Goal: Feedback & Contribution: Leave review/rating

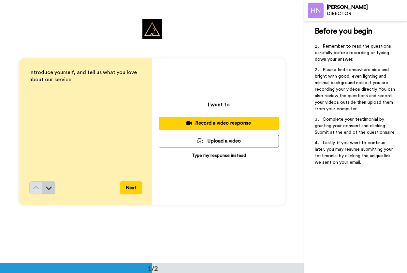
click at [50, 188] on icon at bounding box center [49, 188] width 6 height 3
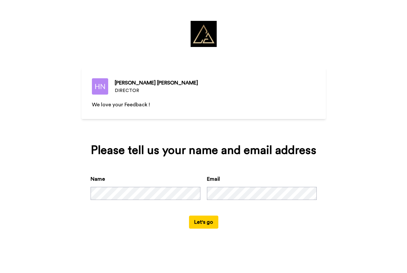
click at [178, 126] on div "We love your Feedback !" at bounding box center [204, 116] width 224 height 30
click at [203, 224] on button "Let's go" at bounding box center [203, 222] width 29 height 13
click at [203, 220] on button "Let's go" at bounding box center [203, 222] width 29 height 13
click at [199, 219] on button "Let's go" at bounding box center [203, 222] width 29 height 13
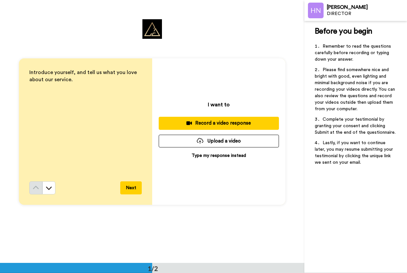
click at [196, 125] on div "Record a video response" at bounding box center [219, 123] width 110 height 7
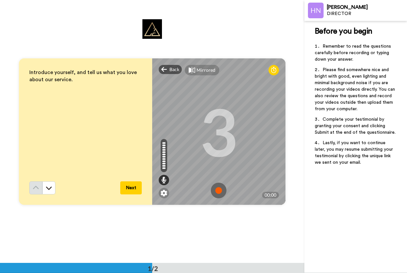
click at [220, 189] on img at bounding box center [219, 191] width 16 height 16
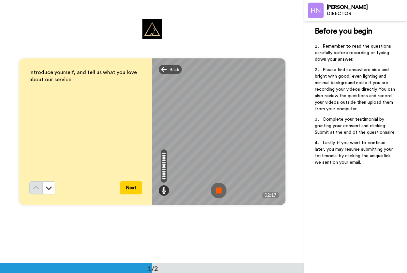
click at [218, 191] on img at bounding box center [219, 191] width 16 height 16
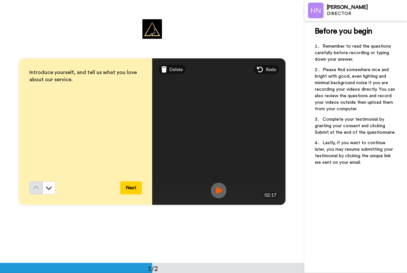
click at [135, 188] on button "Next" at bounding box center [131, 187] width 22 height 13
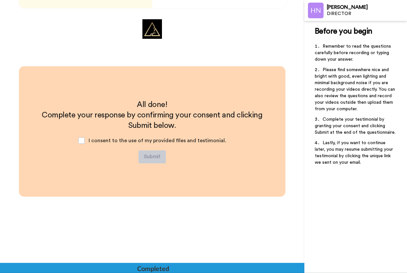
scroll to position [197, 0]
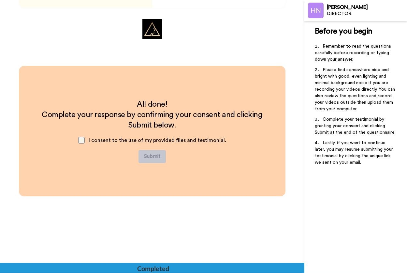
click at [84, 141] on span at bounding box center [81, 140] width 7 height 7
click at [150, 155] on button "Submit" at bounding box center [152, 156] width 27 height 13
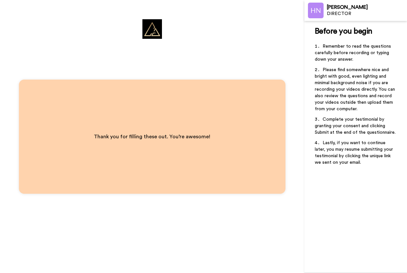
click at [204, 122] on div "Thank you for filling these out. You’re awesome!" at bounding box center [152, 136] width 143 height 35
